Goal: Information Seeking & Learning: Learn about a topic

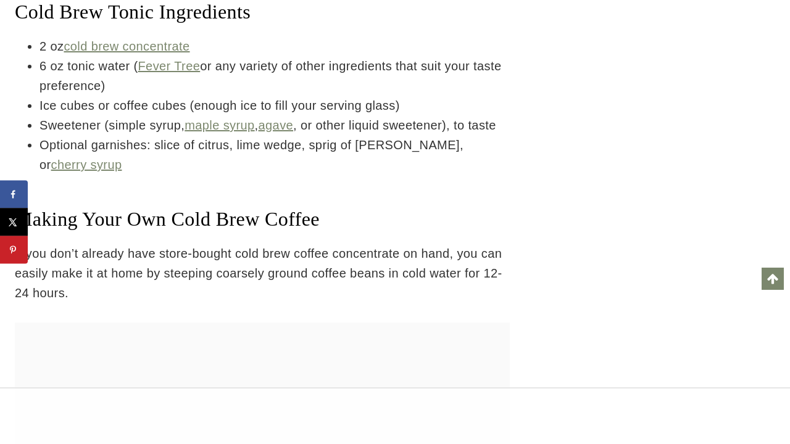
scroll to position [3722, 0]
